Goal: Task Accomplishment & Management: Complete application form

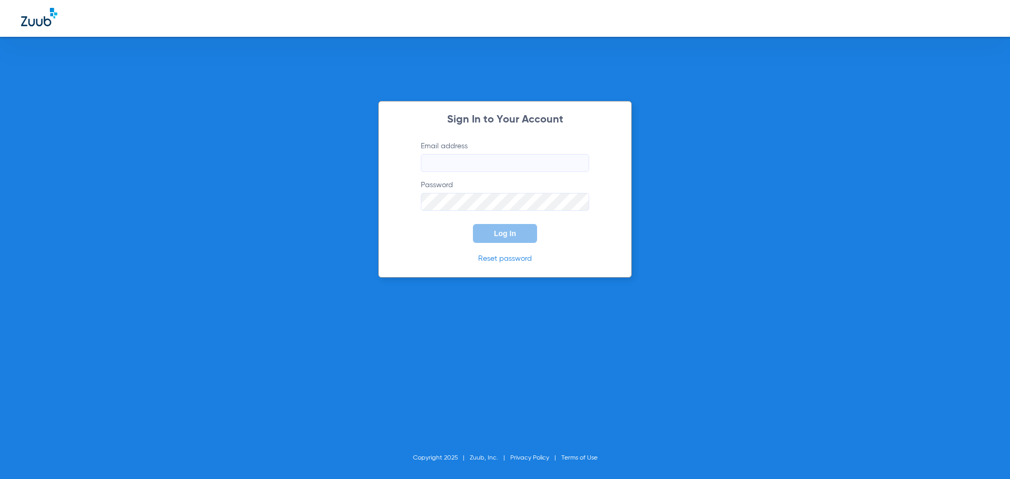
type input "[EMAIL_ADDRESS][DOMAIN_NAME]"
click at [507, 235] on span "Log In" at bounding box center [505, 233] width 22 height 8
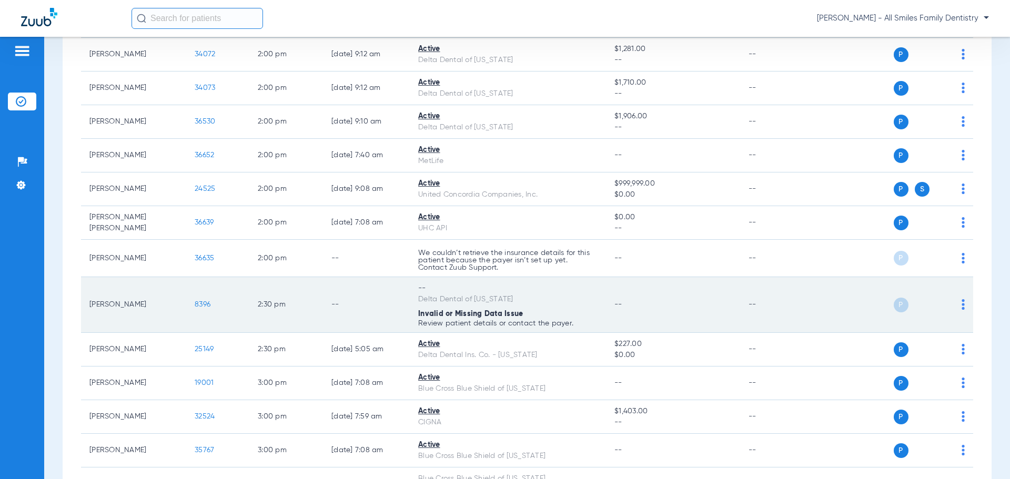
scroll to position [947, 0]
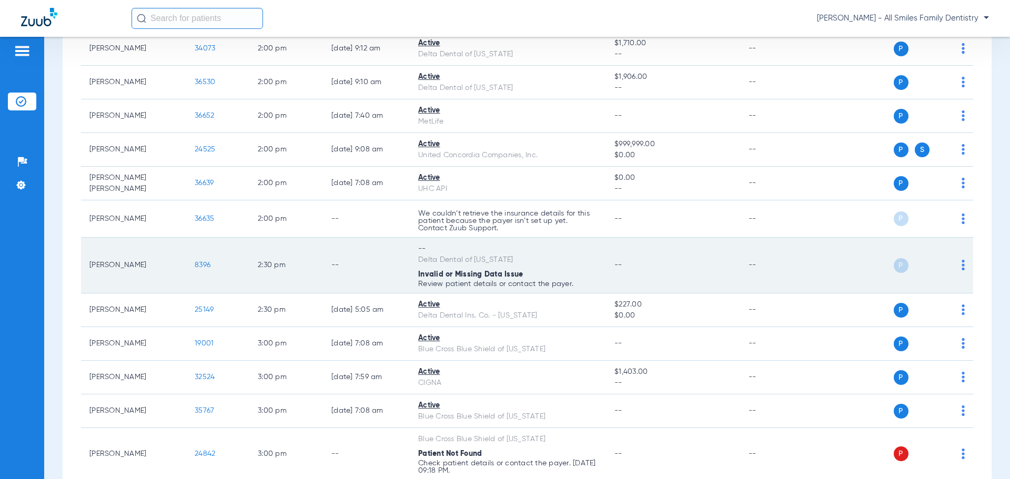
click at [204, 267] on span "8396" at bounding box center [203, 265] width 16 height 7
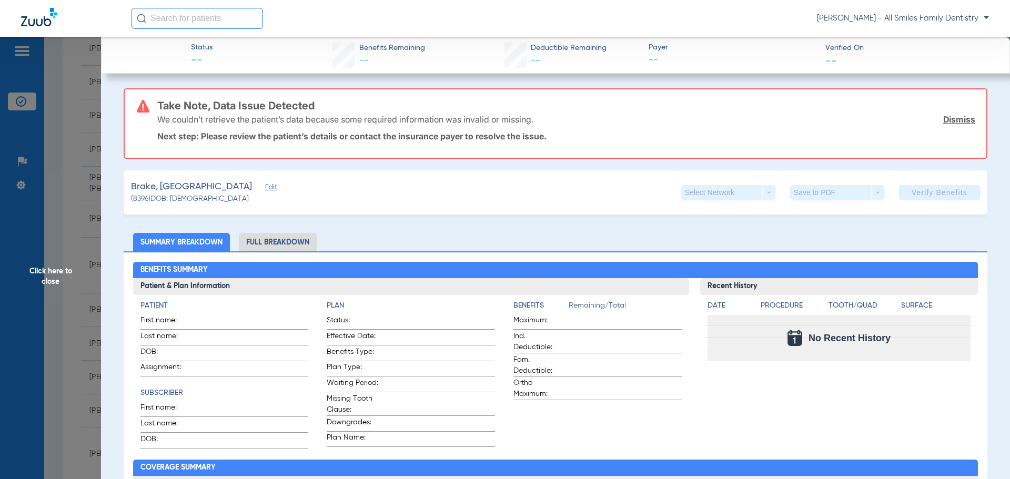
click at [265, 186] on span "Edit" at bounding box center [269, 189] width 9 height 10
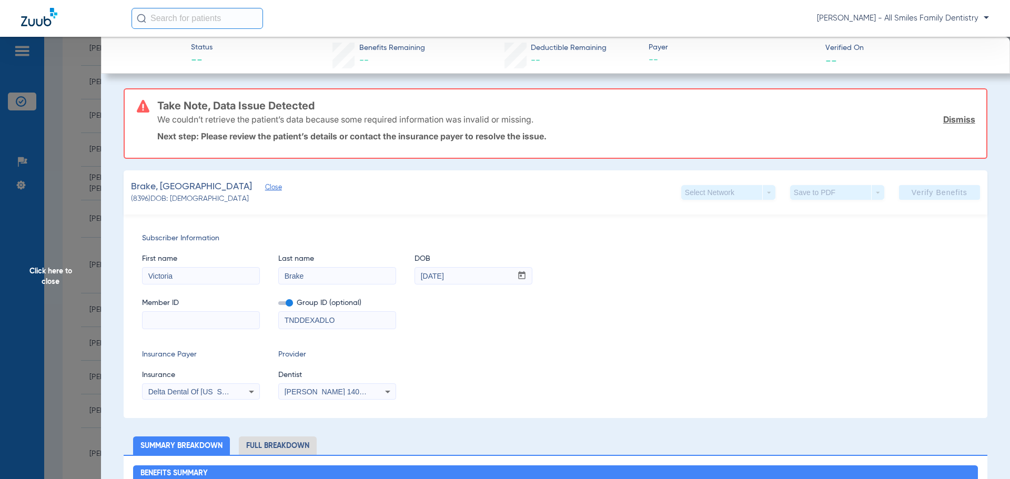
click at [191, 318] on input at bounding box center [201, 320] width 117 height 17
drag, startPoint x: 346, startPoint y: 321, endPoint x: 253, endPoint y: 338, distance: 95.2
click at [253, 338] on div "Subscriber Information First name [PERSON_NAME] Last name Brake DOB mm / dd / y…" at bounding box center [556, 317] width 864 height 204
click at [234, 325] on input at bounding box center [201, 320] width 117 height 17
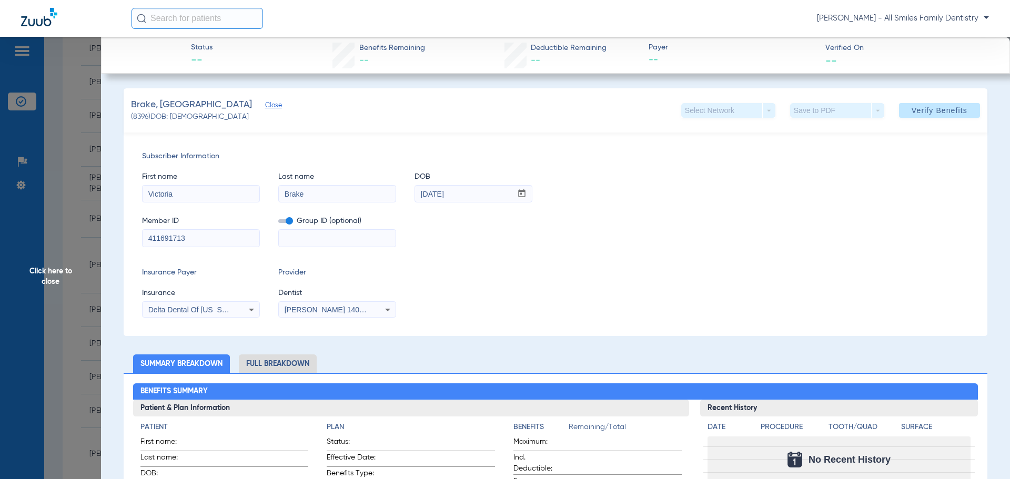
type input "411691713"
drag, startPoint x: 321, startPoint y: 238, endPoint x: 316, endPoint y: 235, distance: 5.4
click at [321, 238] on input at bounding box center [337, 238] width 117 height 17
type input "71241001"
click at [236, 313] on div "Delta Dental Of [US_STATE]" at bounding box center [201, 310] width 117 height 13
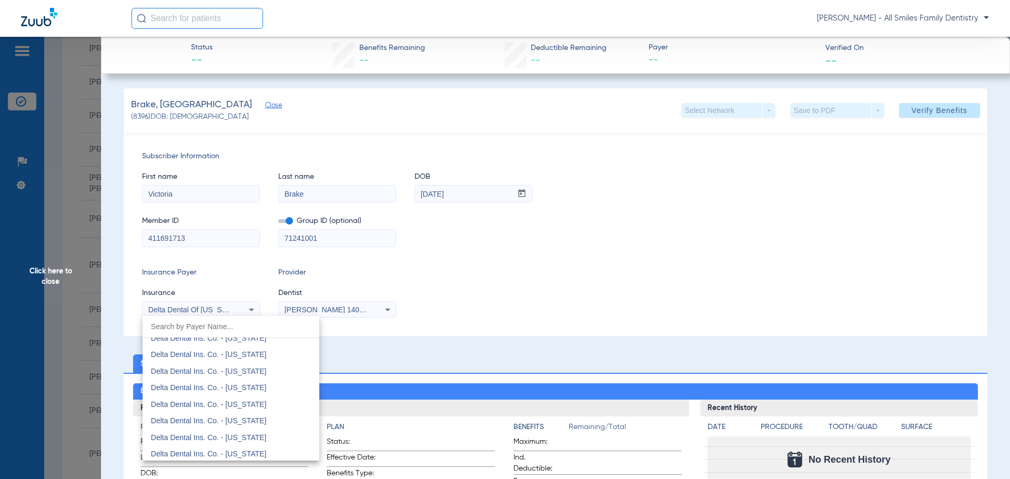
scroll to position [1634, 0]
click at [192, 433] on mat-option "Delta Dental" at bounding box center [231, 437] width 177 height 17
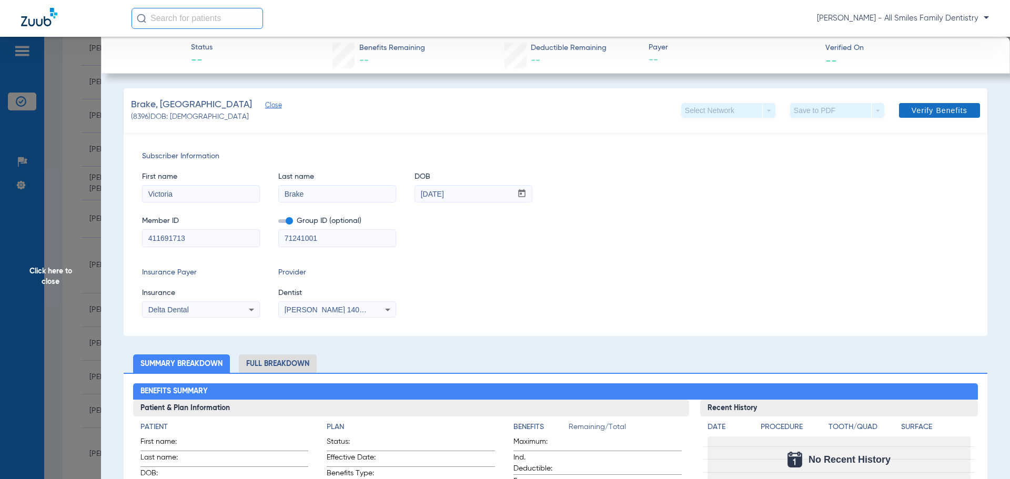
click at [933, 109] on span "Verify Benefits" at bounding box center [940, 110] width 56 height 8
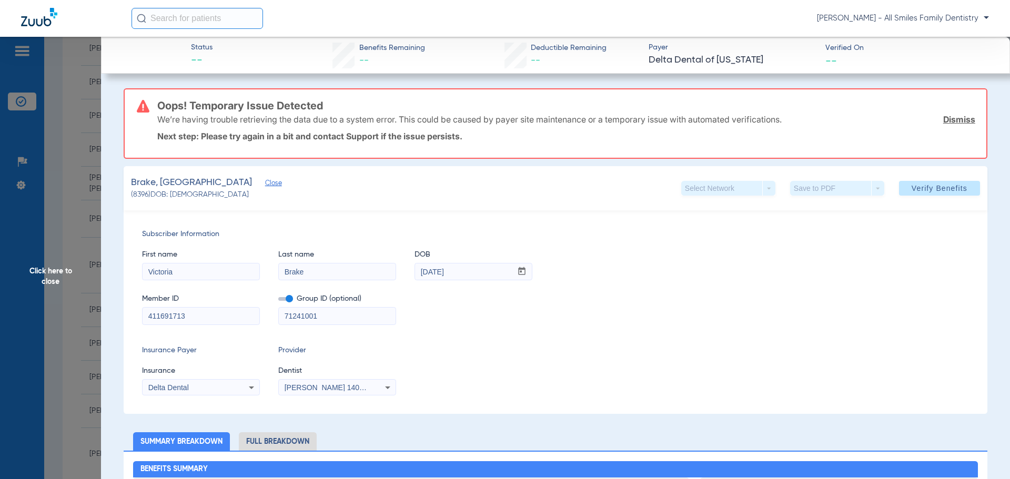
click at [61, 274] on span "Click here to close" at bounding box center [50, 276] width 101 height 479
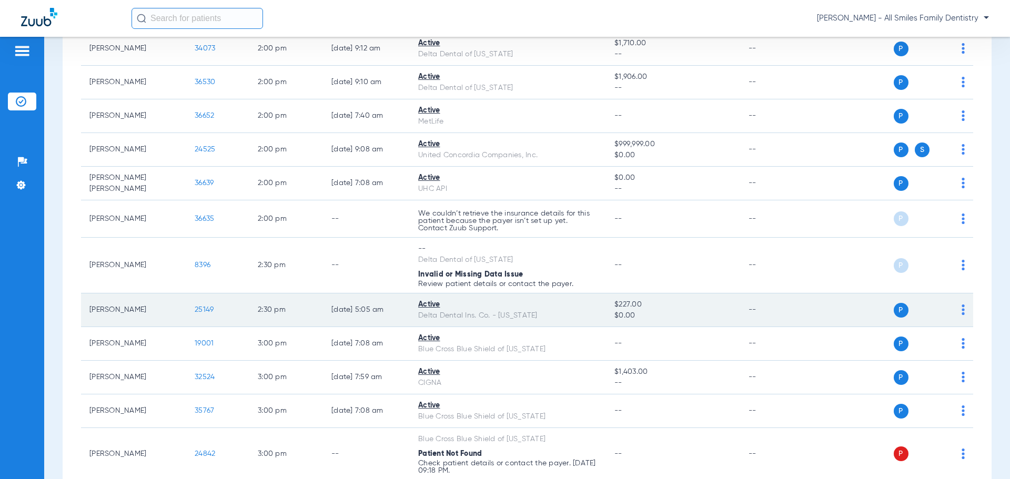
click at [199, 309] on span "25149" at bounding box center [204, 309] width 19 height 7
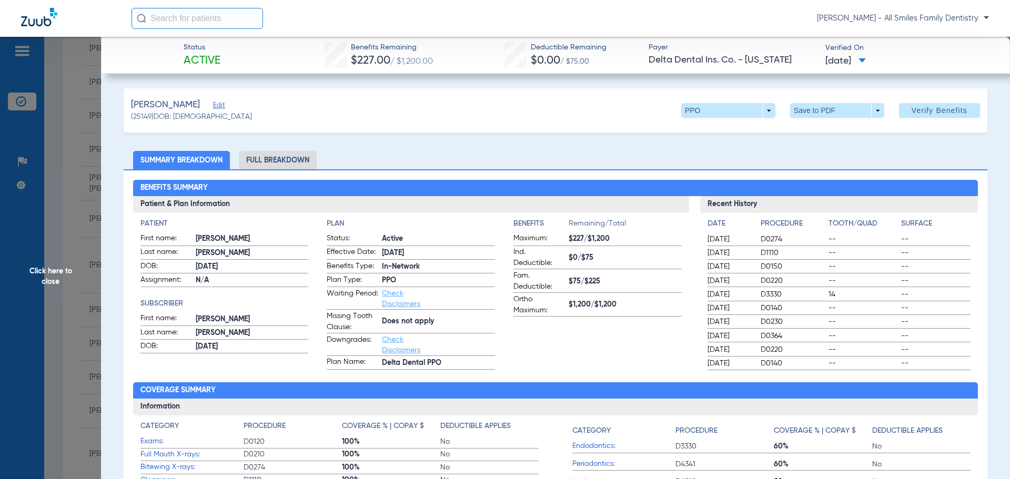
click at [55, 274] on span "Click here to close" at bounding box center [50, 276] width 101 height 479
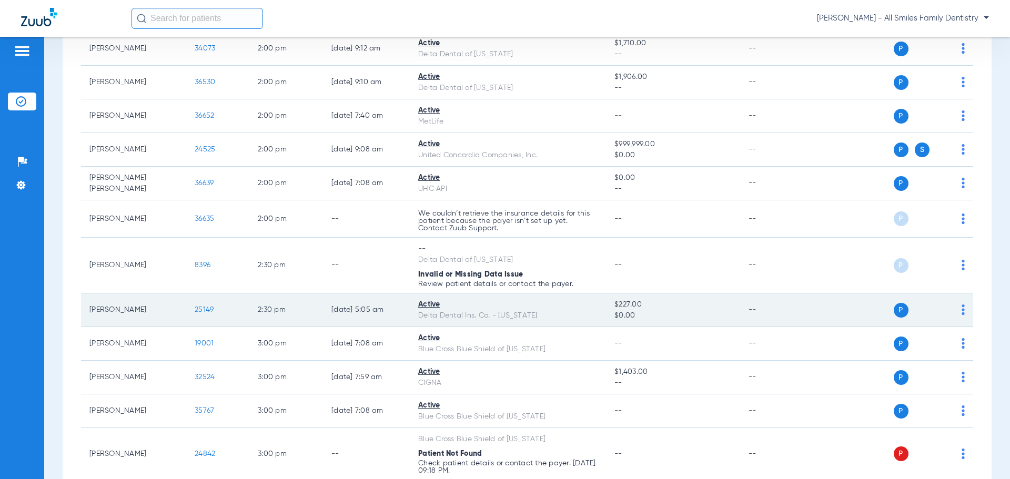
click at [958, 309] on td "P S" at bounding box center [893, 311] width 163 height 34
click at [962, 310] on img at bounding box center [963, 310] width 3 height 11
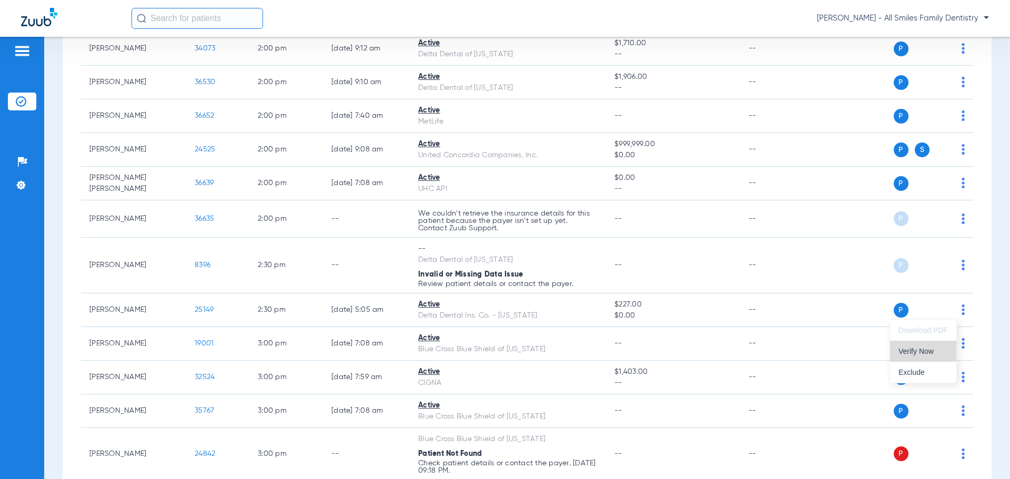
click at [926, 353] on span "Verify Now" at bounding box center [923, 351] width 49 height 7
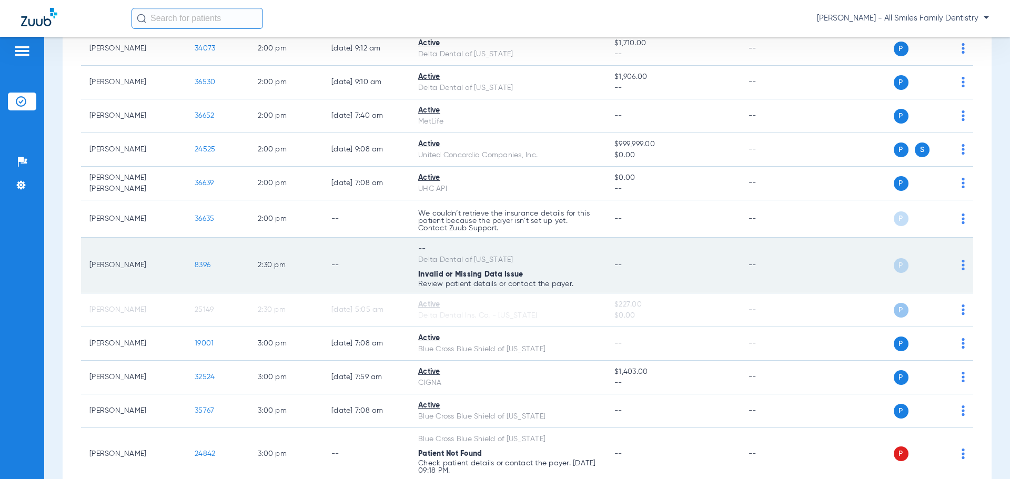
click at [197, 266] on span "8396" at bounding box center [203, 265] width 16 height 7
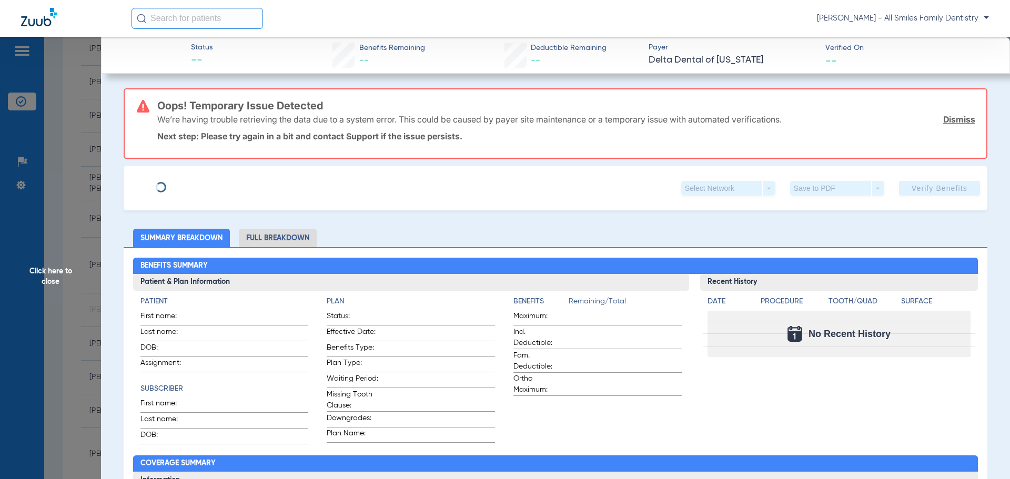
type input "Victoria"
type input "Brake"
type input "[DATE]"
type input "TNDDEXADLO"
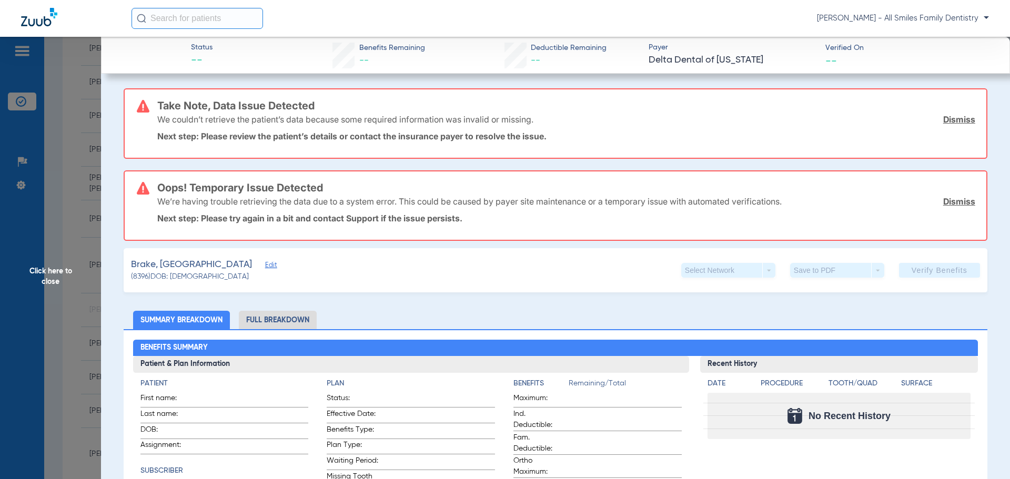
click at [265, 266] on span "Edit" at bounding box center [269, 267] width 9 height 10
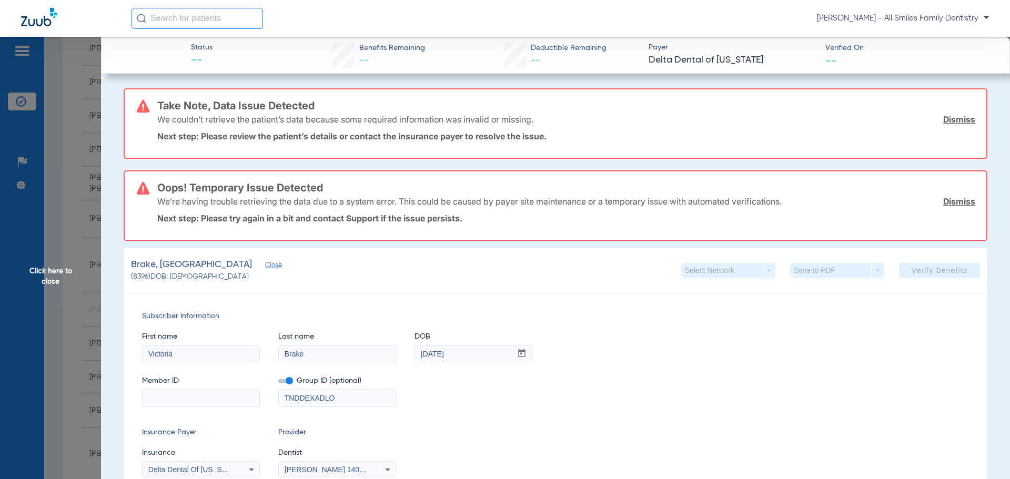
scroll to position [53, 0]
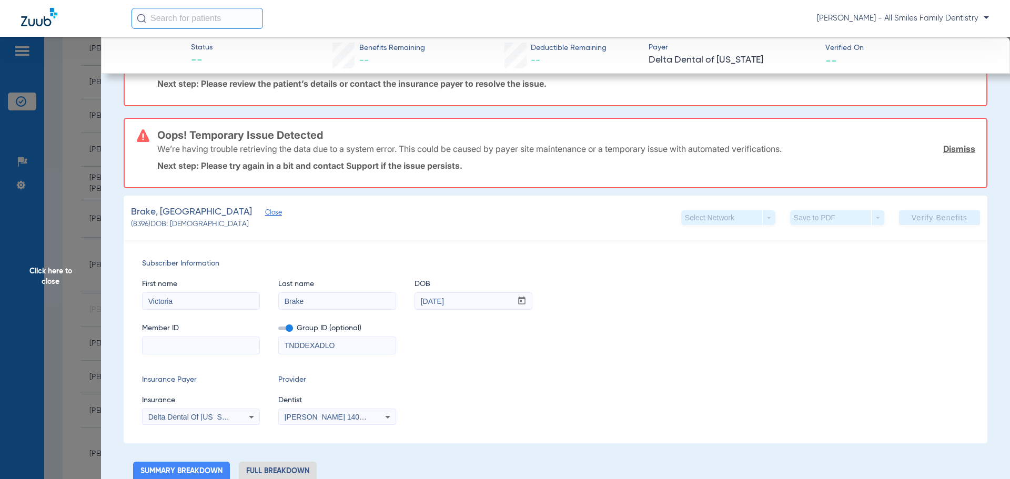
click at [171, 341] on input at bounding box center [201, 345] width 117 height 17
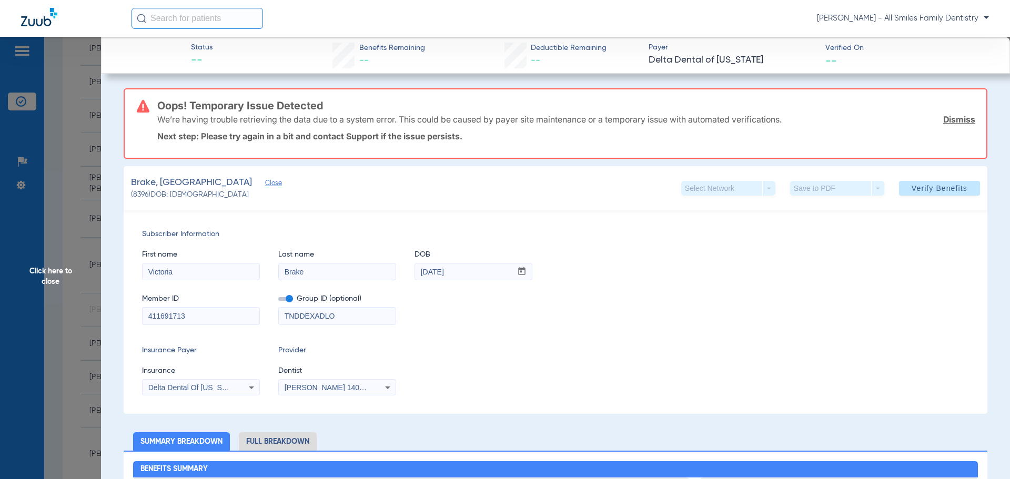
type input "411691713"
drag, startPoint x: 336, startPoint y: 316, endPoint x: 223, endPoint y: 321, distance: 112.8
click at [223, 321] on div "Member ID 411691713 Group ID (optional) TNDDEXADLO" at bounding box center [555, 304] width 827 height 41
drag, startPoint x: 246, startPoint y: 391, endPoint x: 236, endPoint y: 393, distance: 9.6
click at [246, 392] on icon at bounding box center [251, 388] width 13 height 13
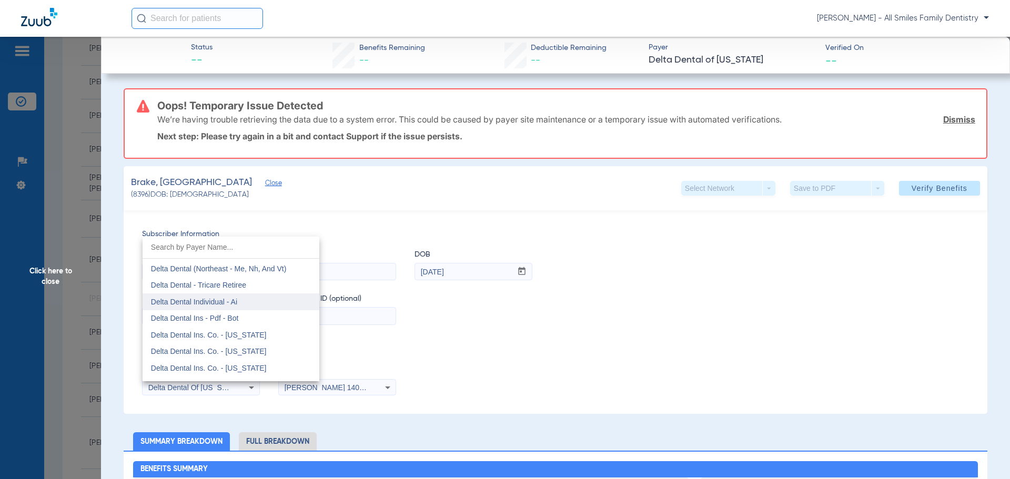
scroll to position [1686, 0]
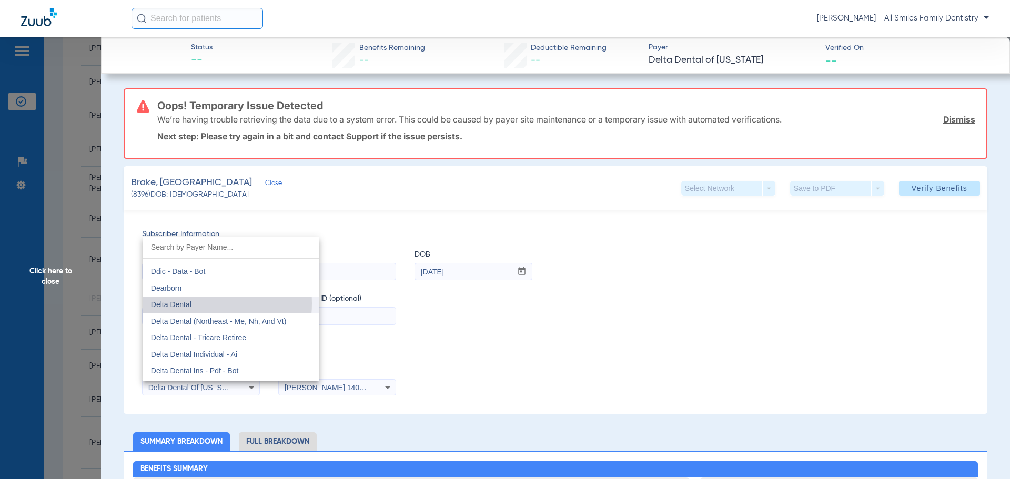
click at [201, 304] on mat-option "Delta Dental" at bounding box center [231, 305] width 177 height 17
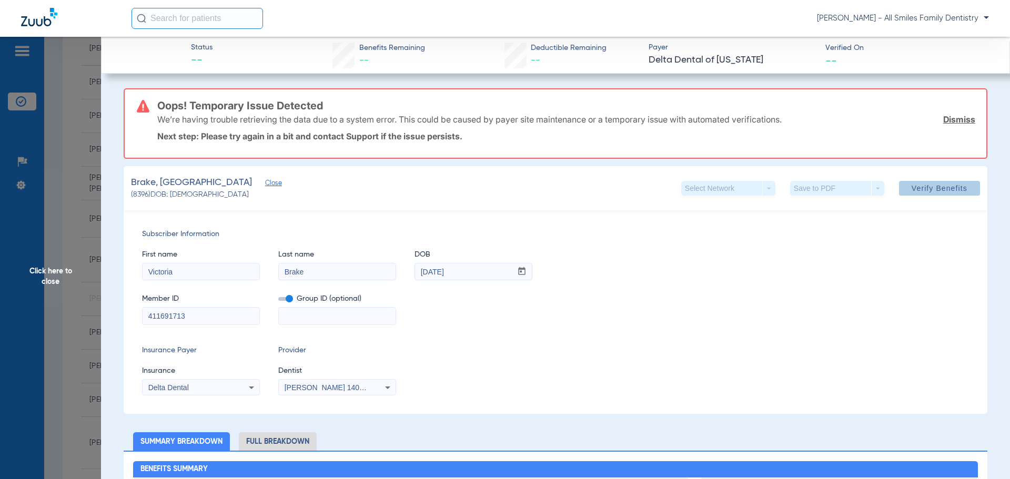
drag, startPoint x: 916, startPoint y: 192, endPoint x: 910, endPoint y: 190, distance: 5.5
click at [912, 191] on span "Verify Benefits" at bounding box center [940, 188] width 56 height 8
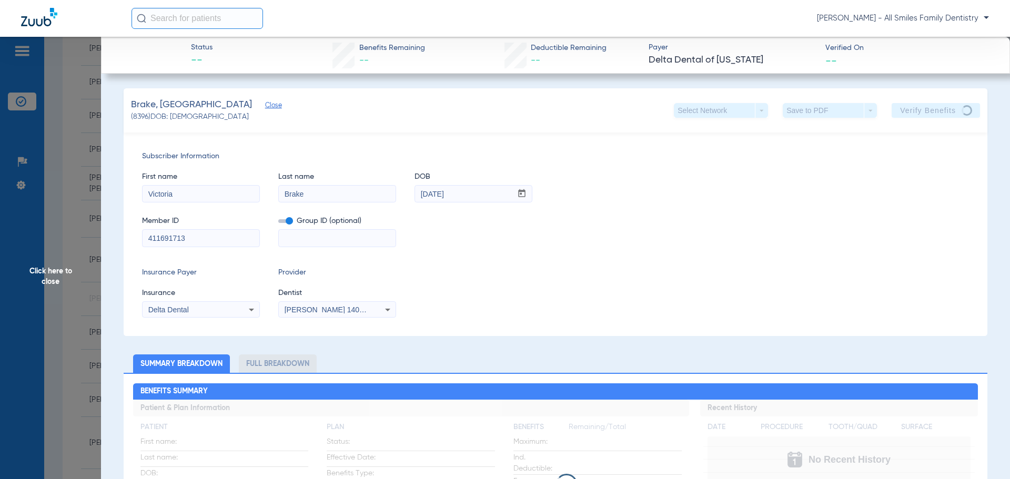
scroll to position [53, 0]
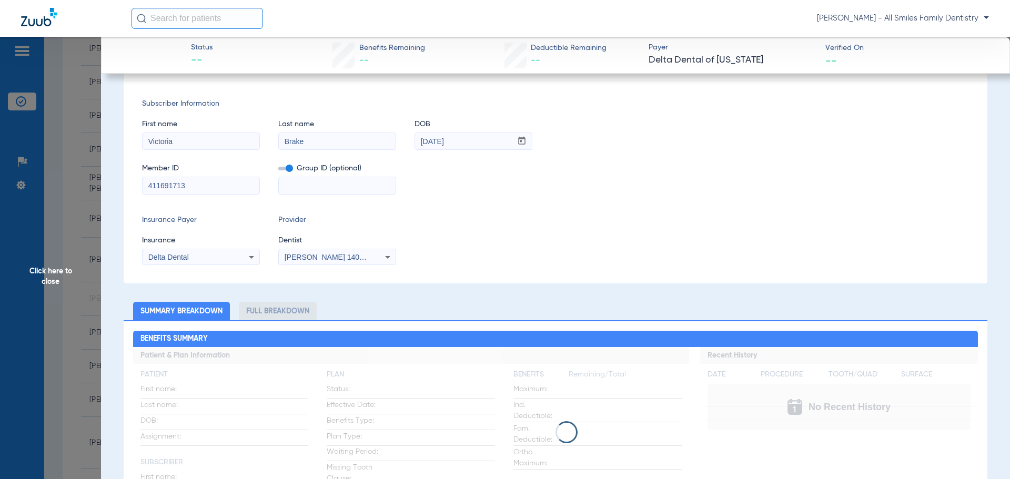
click at [55, 282] on span "Click here to close" at bounding box center [50, 276] width 101 height 479
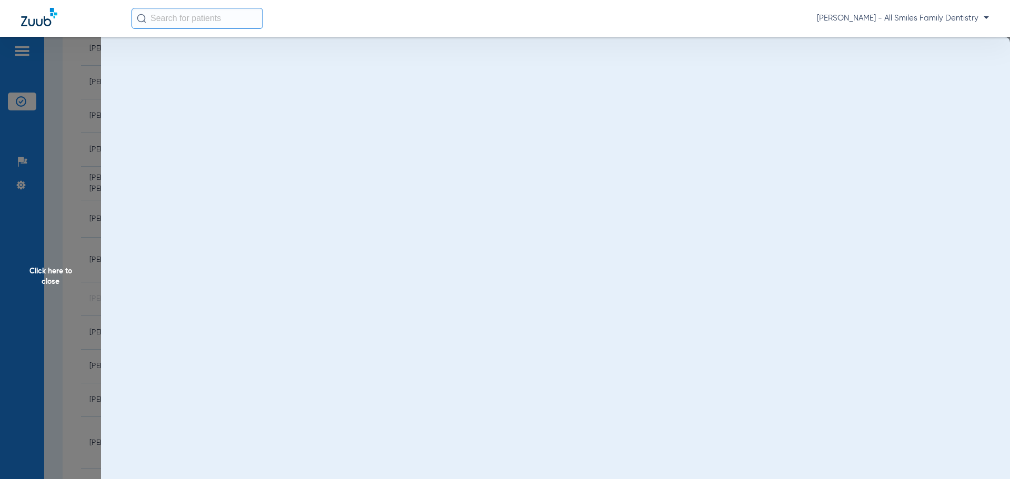
scroll to position [0, 0]
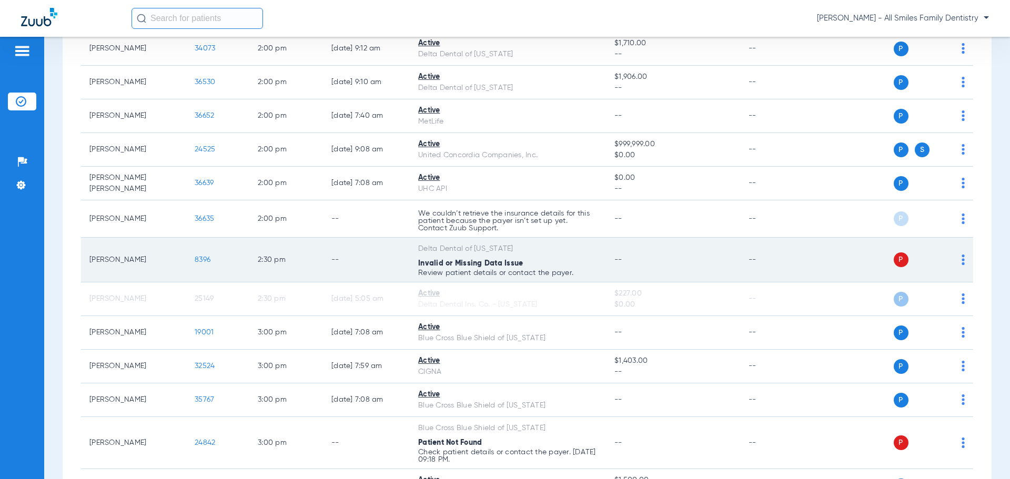
click at [203, 259] on span "8396" at bounding box center [203, 259] width 16 height 7
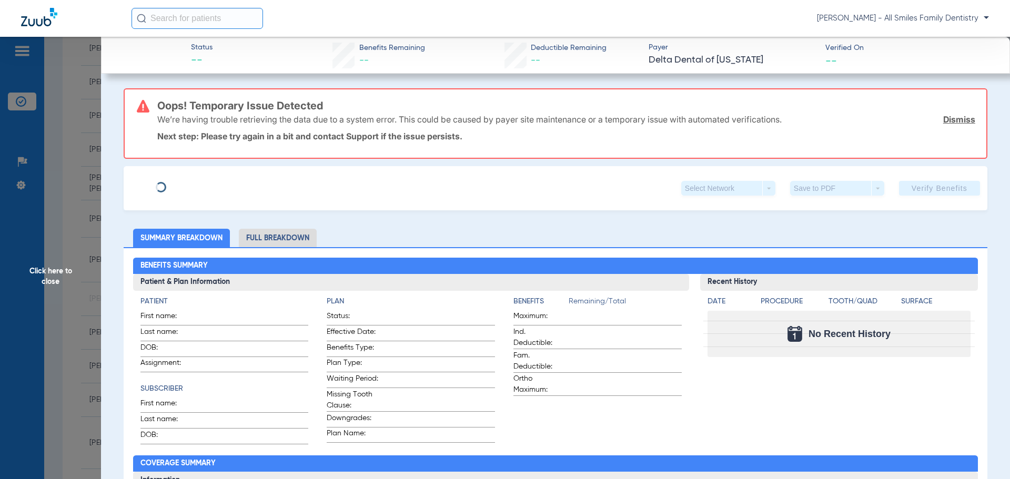
type input "Victoria"
type input "Brake"
type input "[DATE]"
type input "TNDDEXADLO"
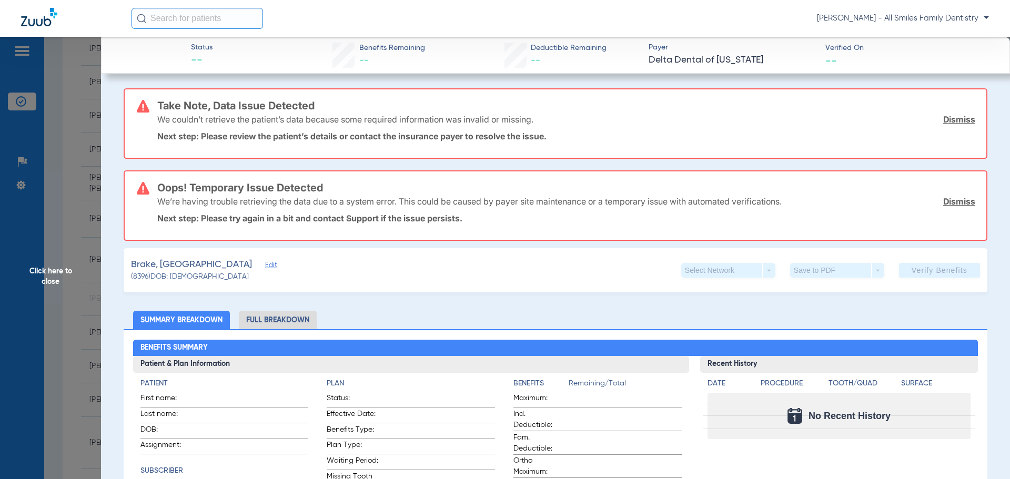
click at [265, 266] on span "Edit" at bounding box center [269, 267] width 9 height 10
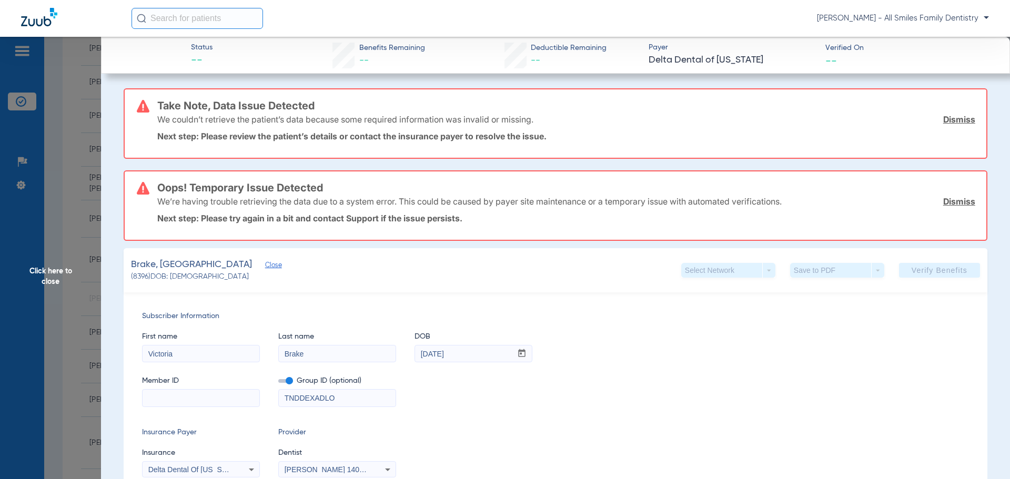
click at [178, 402] on input at bounding box center [201, 398] width 117 height 17
click at [181, 401] on input at bounding box center [201, 398] width 117 height 17
paste input "411691713"
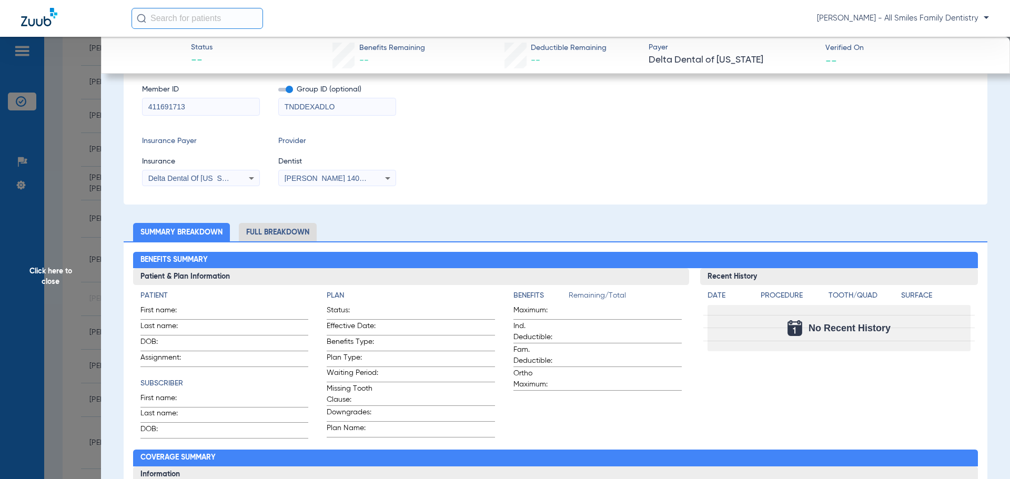
scroll to position [211, 0]
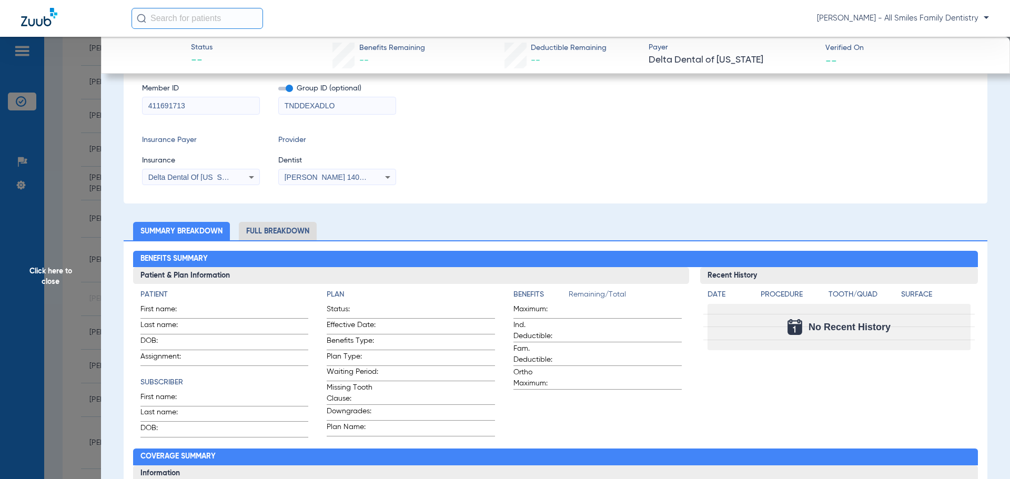
type input "411691713"
click at [229, 177] on span "Delta Dental Of [US_STATE]" at bounding box center [195, 177] width 94 height 8
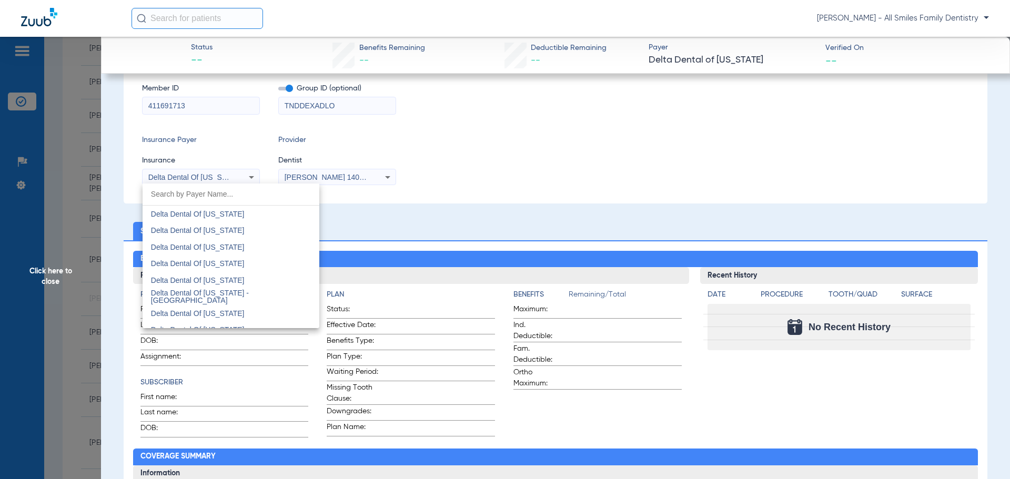
scroll to position [2686, 0]
click at [227, 292] on span "Delta Dental Of [US_STATE]" at bounding box center [198, 296] width 94 height 8
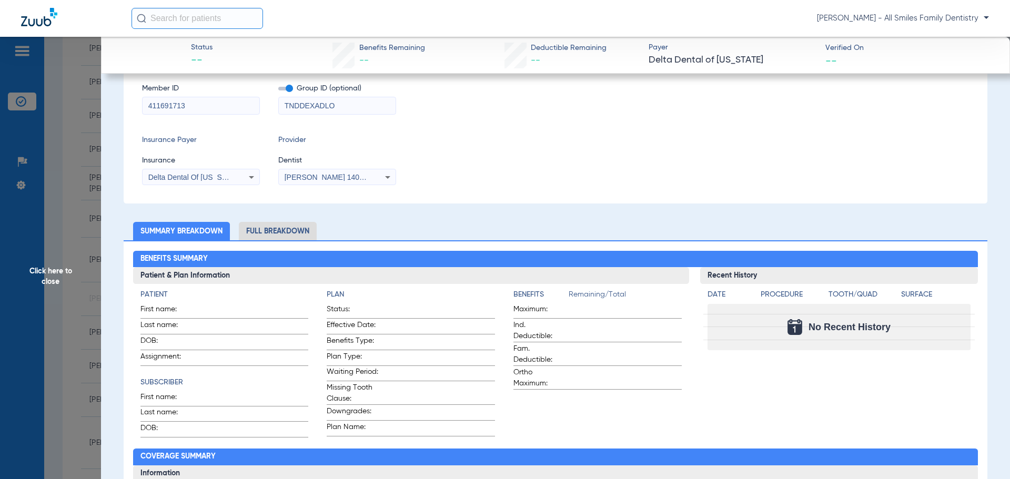
scroll to position [0, 0]
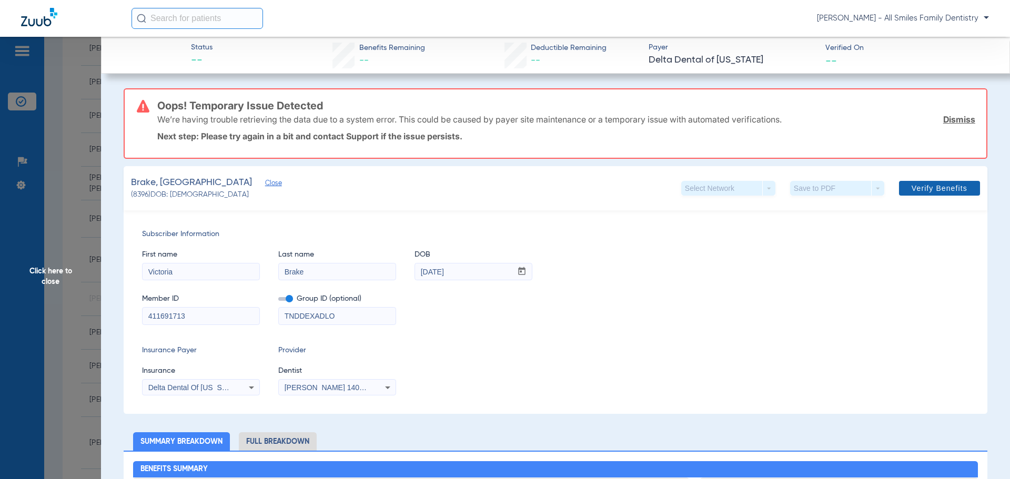
click at [929, 192] on span "Verify Benefits" at bounding box center [940, 188] width 56 height 8
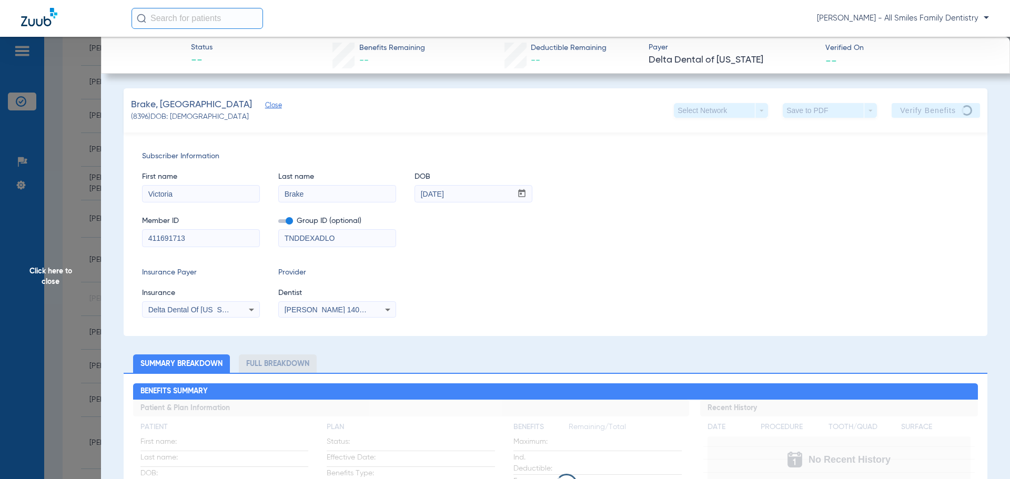
click at [38, 272] on span "Click here to close" at bounding box center [50, 276] width 101 height 479
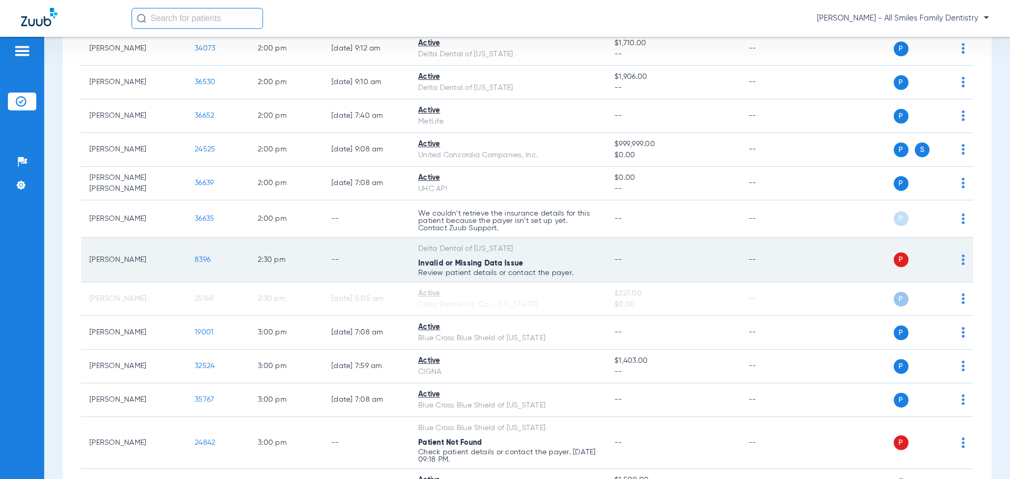
click at [952, 260] on div "P S" at bounding box center [889, 260] width 154 height 15
click at [962, 261] on img at bounding box center [963, 260] width 3 height 11
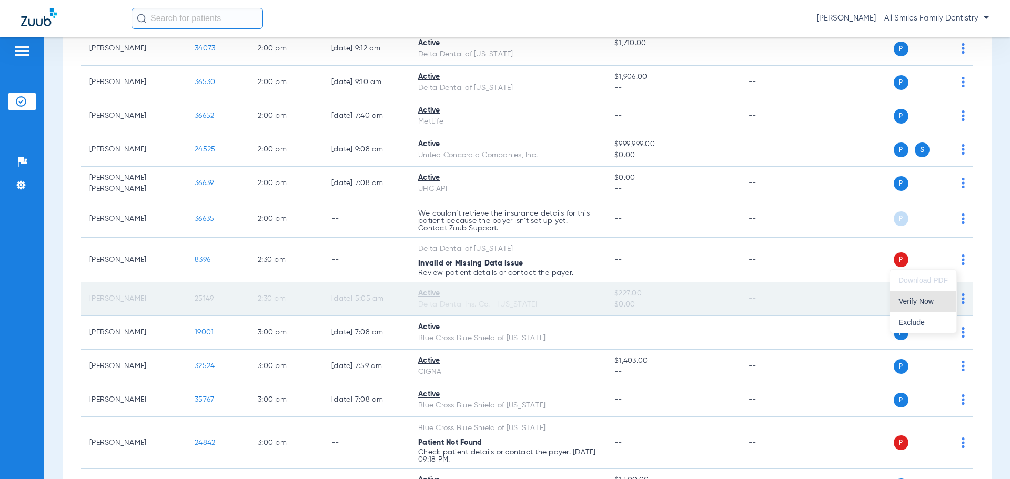
drag, startPoint x: 919, startPoint y: 304, endPoint x: 913, endPoint y: 303, distance: 6.9
click at [919, 304] on span "Verify Now" at bounding box center [923, 301] width 49 height 7
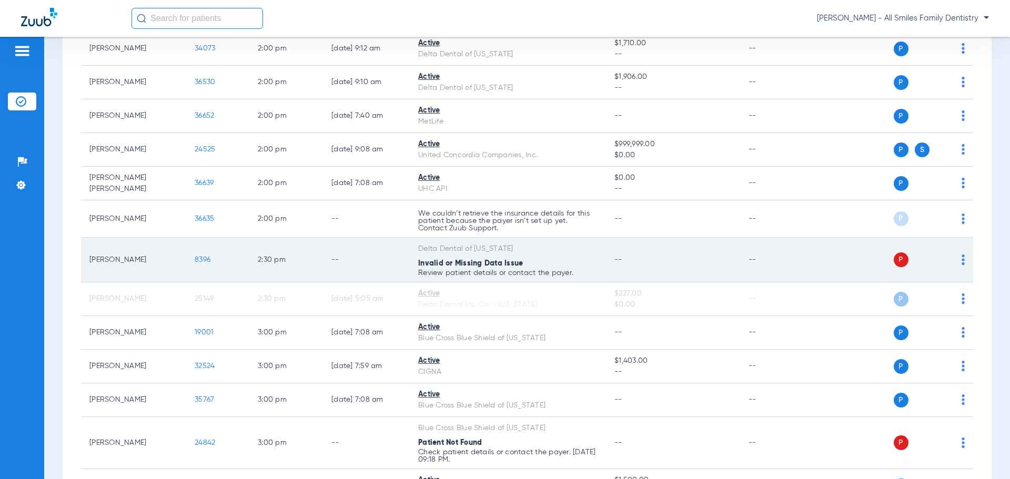
click at [954, 262] on div "P S" at bounding box center [889, 260] width 154 height 15
